Goal: Task Accomplishment & Management: Complete application form

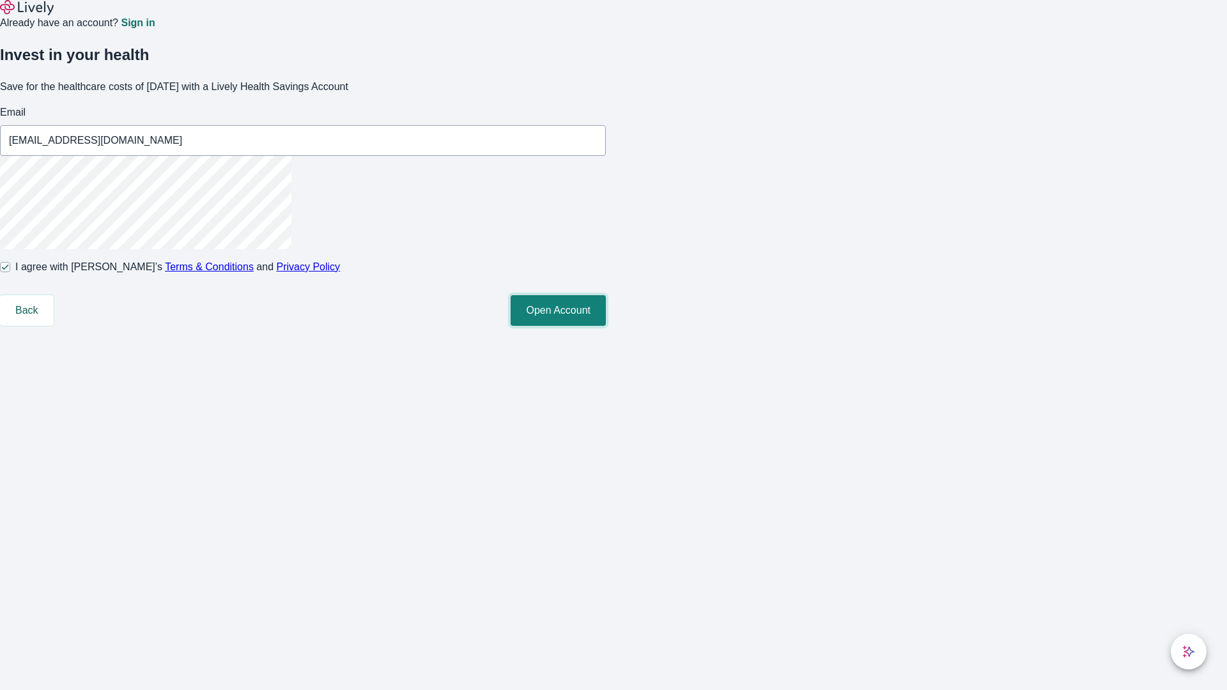
click at [606, 326] on button "Open Account" at bounding box center [558, 310] width 95 height 31
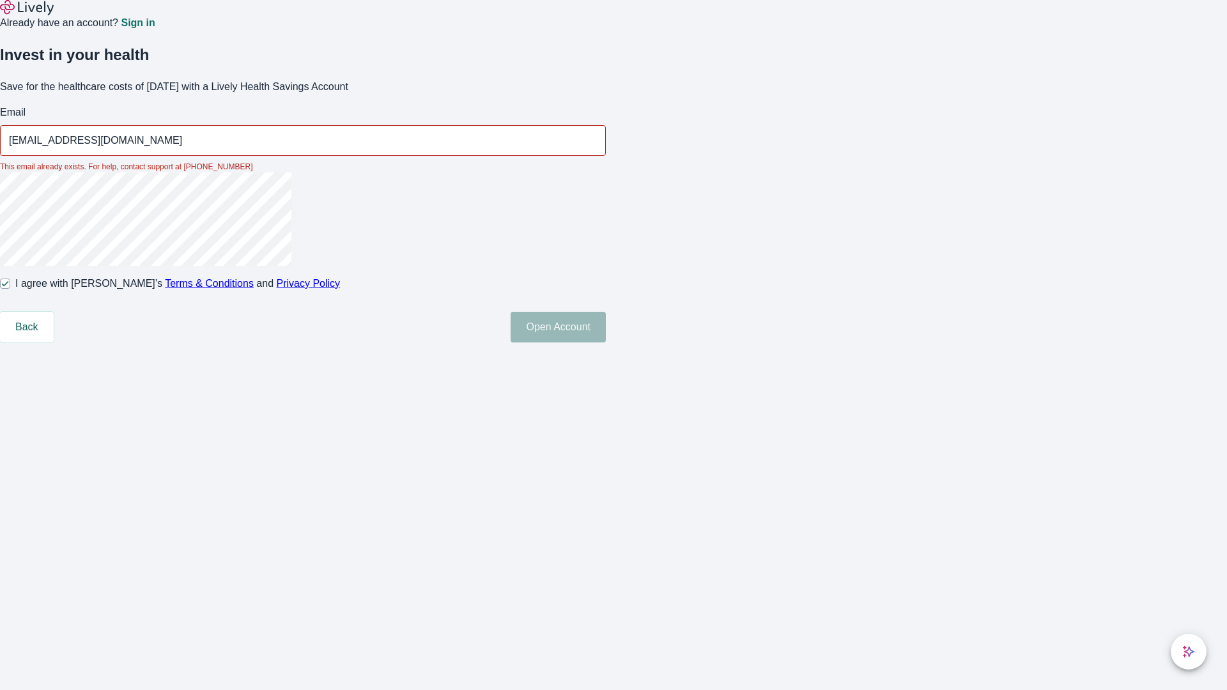
type input "[EMAIL_ADDRESS][DOMAIN_NAME]"
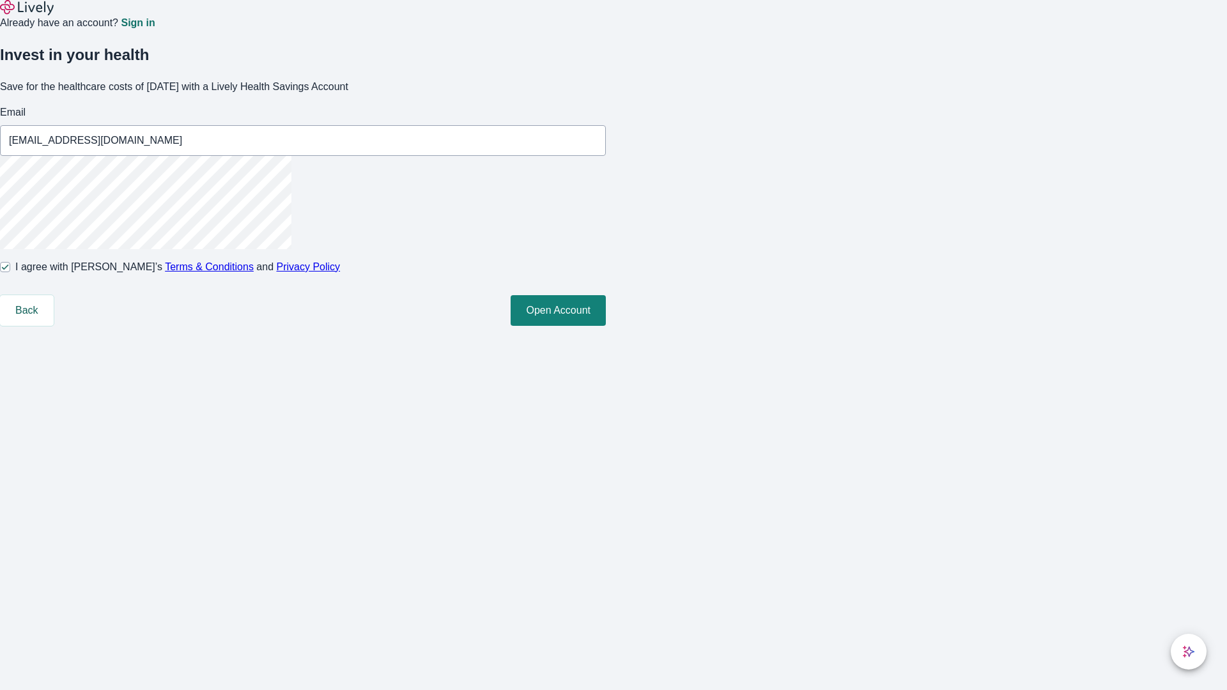
click at [10, 272] on input "I agree with Lively’s Terms & Conditions and Privacy Policy" at bounding box center [5, 267] width 10 height 10
checkbox input "false"
type input "[EMAIL_ADDRESS][DOMAIN_NAME]"
click at [10, 272] on input "I agree with Lively’s Terms & Conditions and Privacy Policy" at bounding box center [5, 267] width 10 height 10
checkbox input "true"
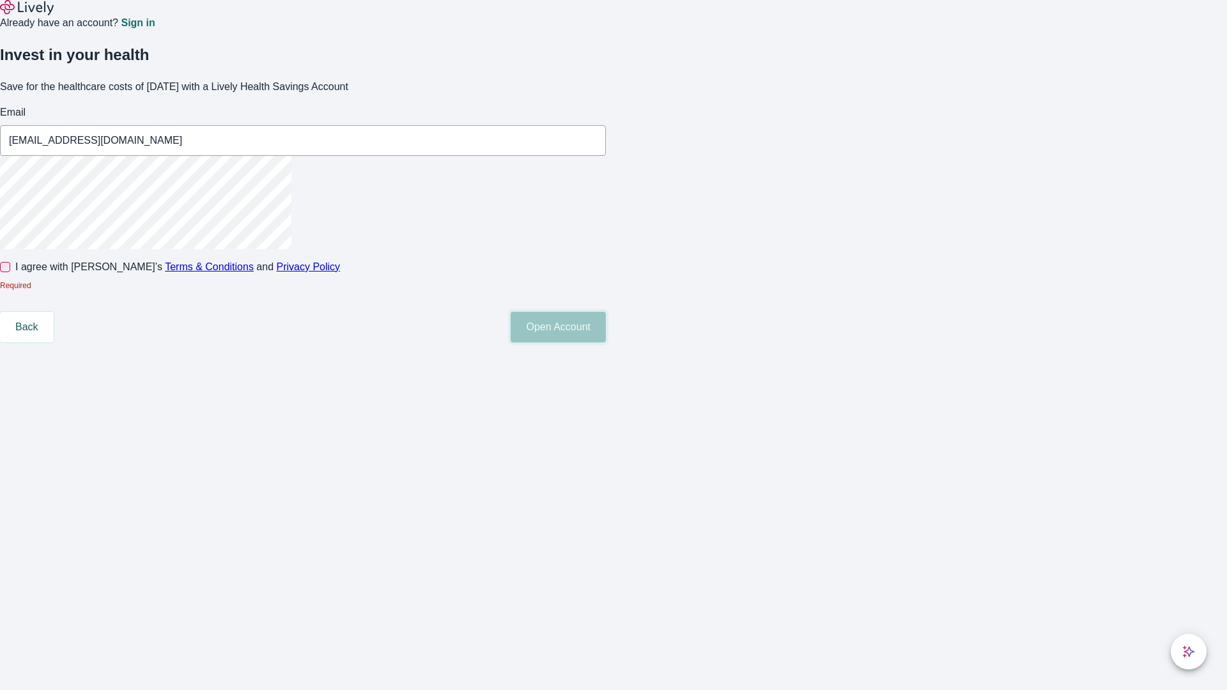
click at [606, 343] on button "Open Account" at bounding box center [558, 327] width 95 height 31
